Goal: Task Accomplishment & Management: Manage account settings

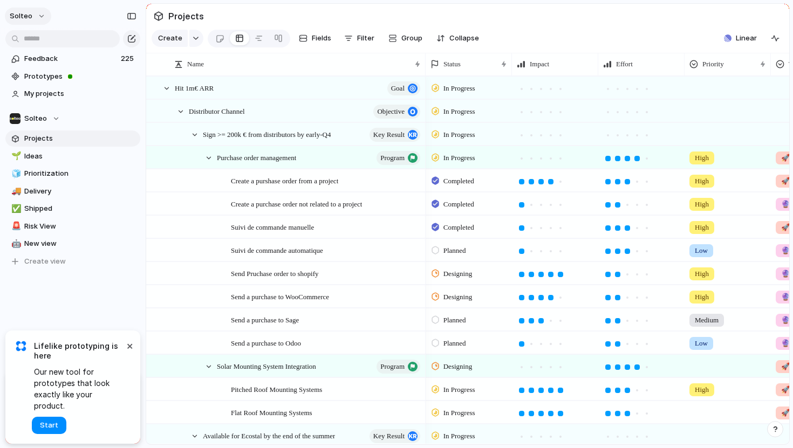
click at [39, 16] on button "solteo" at bounding box center [28, 16] width 46 height 17
click at [40, 94] on span "Sign out" at bounding box center [39, 92] width 29 height 11
